Goal: Task Accomplishment & Management: Manage account settings

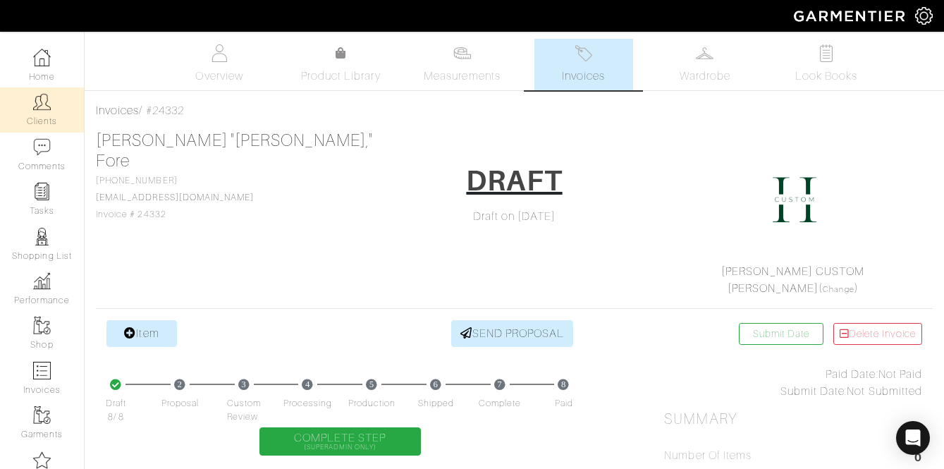
click at [44, 105] on img at bounding box center [42, 102] width 18 height 18
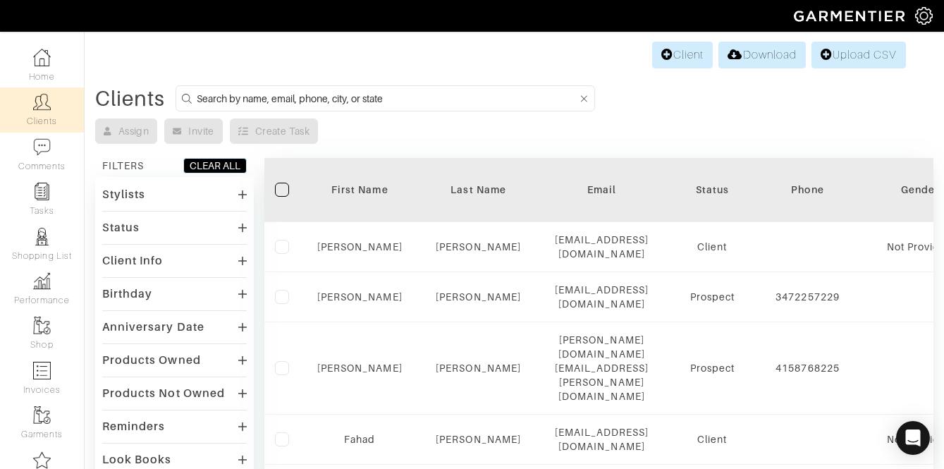
click at [304, 102] on input at bounding box center [387, 99] width 381 height 18
type input "matt oppenheimer"
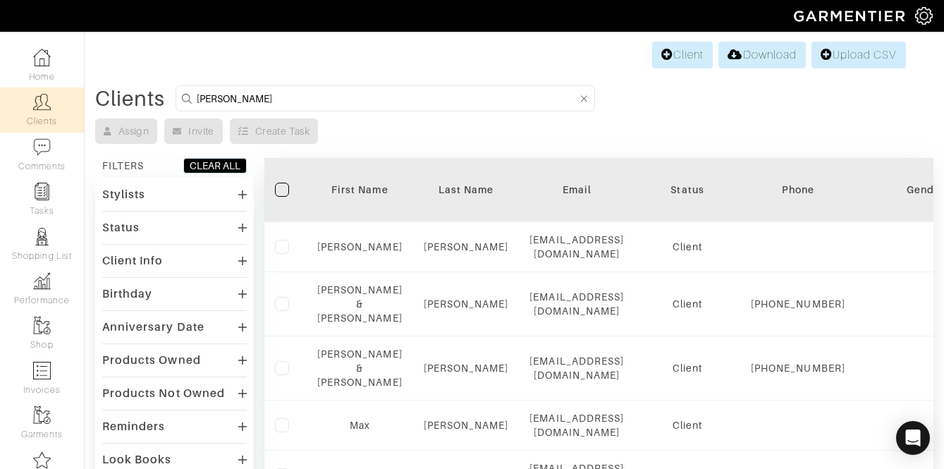
click at [216, 187] on div "Stylists" at bounding box center [174, 194] width 145 height 20
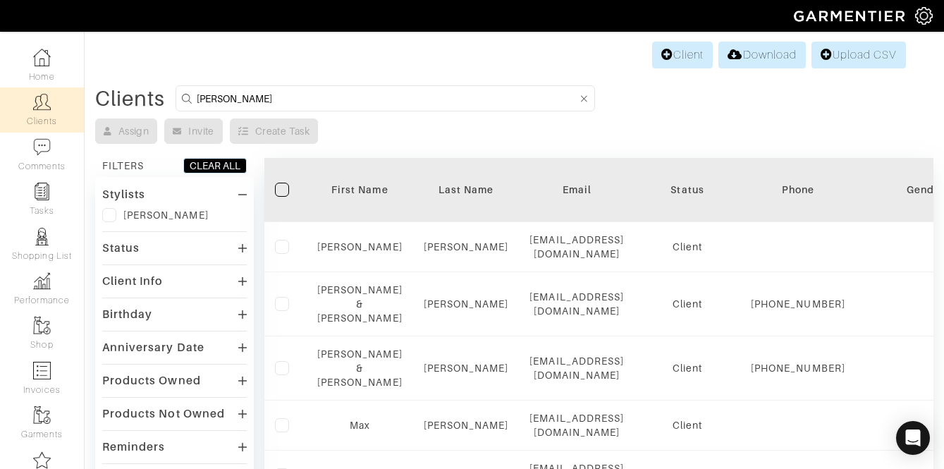
click at [109, 219] on label at bounding box center [109, 215] width 14 height 14
click at [0, 0] on input "checkbox" at bounding box center [0, 0] width 0 height 0
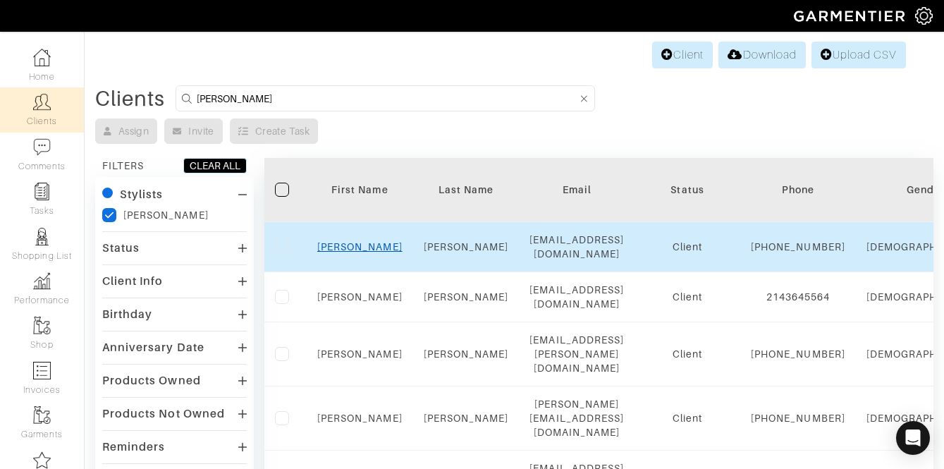
click at [358, 244] on link "Matt" at bounding box center [359, 246] width 85 height 11
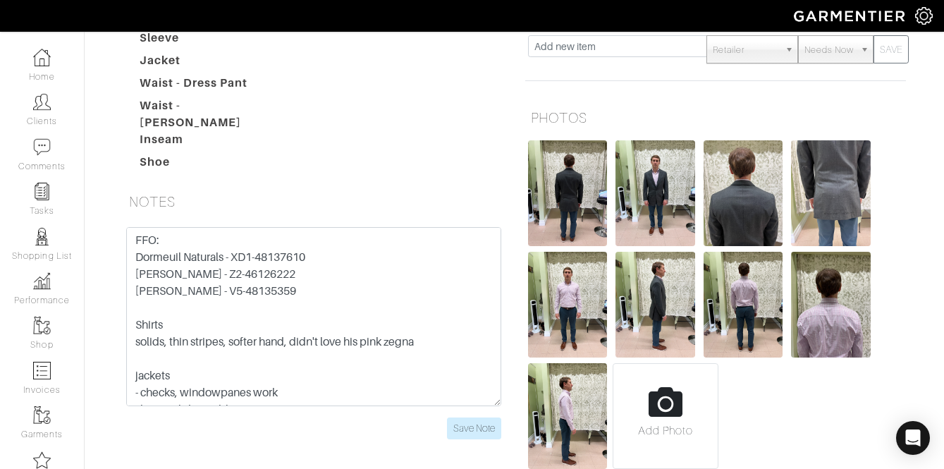
scroll to position [374, 0]
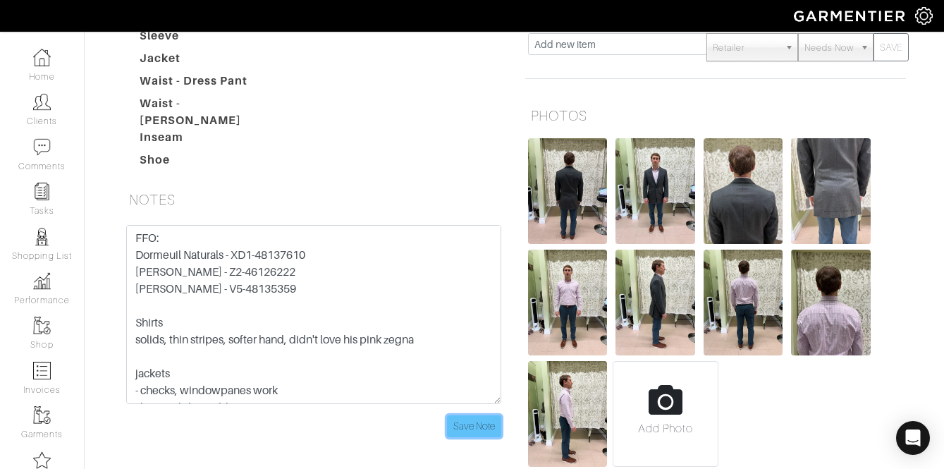
click at [472, 415] on input "Save Note" at bounding box center [474, 426] width 54 height 22
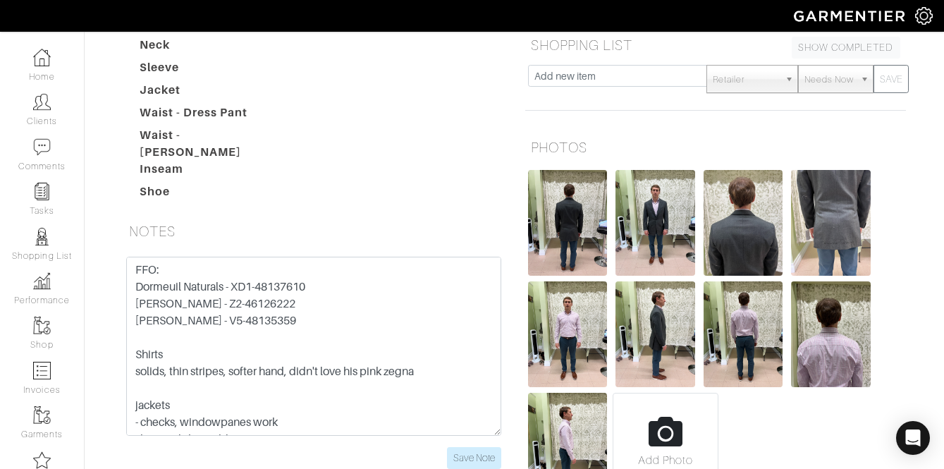
scroll to position [301, 0]
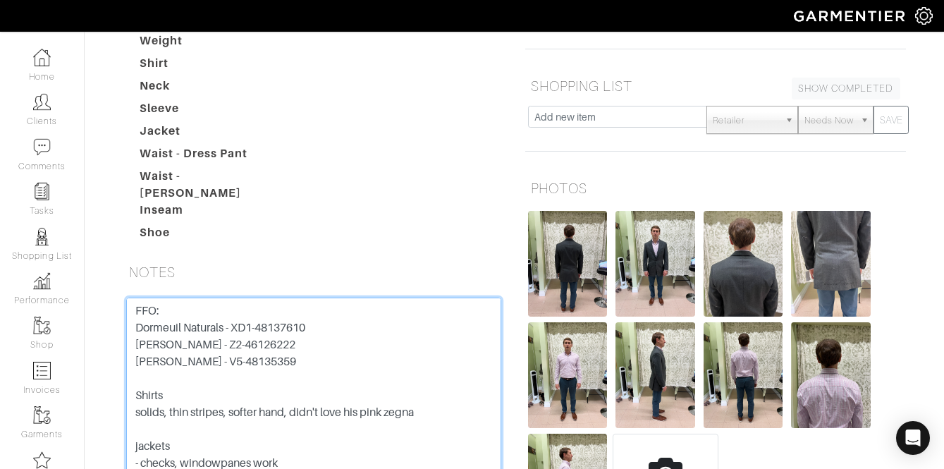
click at [315, 298] on textarea "FFO: Dormeuil Naturals - XD1-48137610 Reda - Z2-46126222 Carlo Barbera - V5-481…" at bounding box center [313, 387] width 375 height 179
click at [312, 298] on textarea "FFO: Dormeuil Naturals - XD1-48137610 Reda - Z2-46126222 Carlo Barbera - V5-481…" at bounding box center [313, 387] width 375 height 179
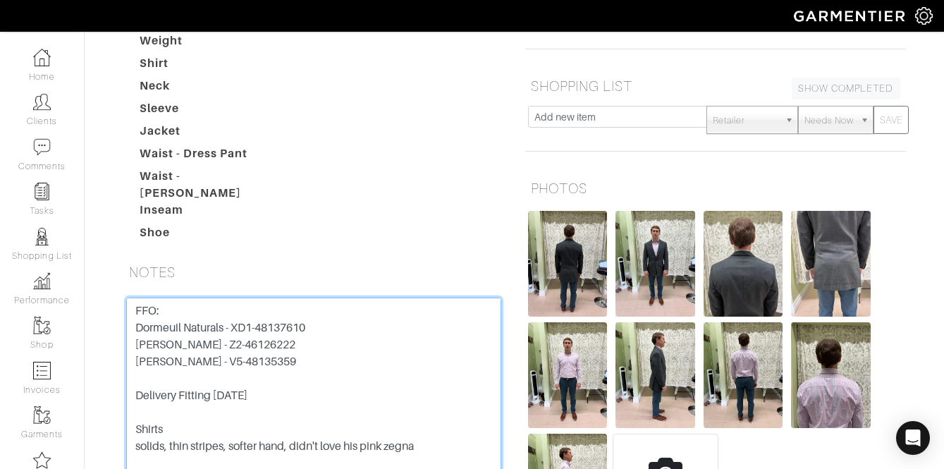
click at [370, 319] on textarea "FFO: Dormeuil Naturals - XD1-48137610 Reda - Z2-46126222 Carlo Barbera - V5-481…" at bounding box center [313, 387] width 375 height 179
click at [209, 313] on textarea "FFO: Dormeuil Naturals - XD1-48137610 Reda - Z2-46126222 Carlo Barbera - V5-481…" at bounding box center [313, 387] width 375 height 179
click at [208, 316] on textarea "FFO: Dormeuil Naturals - XD1-48137610 Reda - Z2-46126222 Carlo Barbera - V5-481…" at bounding box center [313, 387] width 375 height 179
click at [193, 329] on textarea "FFO: Dormeuil Naturals - XD1-48137610 Reda - Z2-46126222 Carlo Barbera - V5-481…" at bounding box center [313, 387] width 375 height 179
type textarea "FFO: Dormeuil Naturals - XD1-48137610 Reda - Z2-46126222 Carlo Barbera - V5-481…"
